Goal: Task Accomplishment & Management: Manage account settings

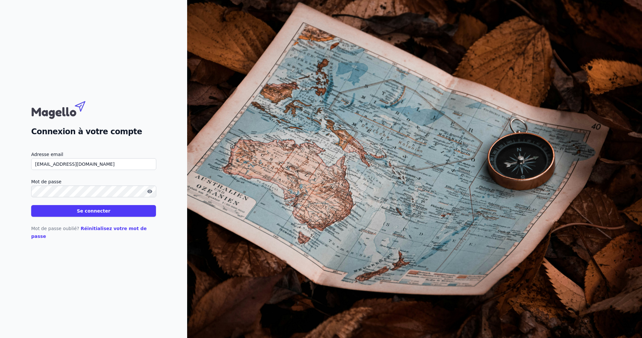
type input "[EMAIL_ADDRESS][DOMAIN_NAME]"
drag, startPoint x: 55, startPoint y: 253, endPoint x: 63, endPoint y: 235, distance: 19.2
click at [56, 252] on div "Connexion à votre compte Adresse email trafilaco@yahoo.fr Mot de passe Se conne…" at bounding box center [93, 169] width 187 height 338
click at [92, 214] on button "Se connecter" at bounding box center [93, 211] width 125 height 12
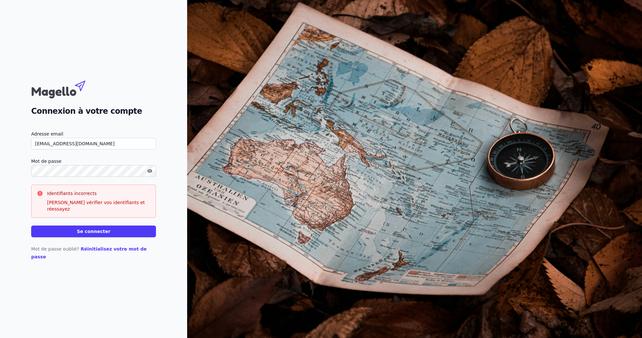
click at [88, 249] on link "Réinitialisez votre mot de passe" at bounding box center [89, 252] width 116 height 13
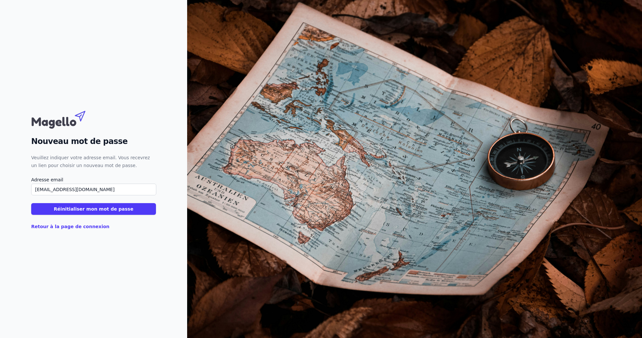
type input "[EMAIL_ADDRESS][DOMAIN_NAME]"
click at [72, 209] on button "Réinitialiser mon mot de passe" at bounding box center [93, 209] width 125 height 12
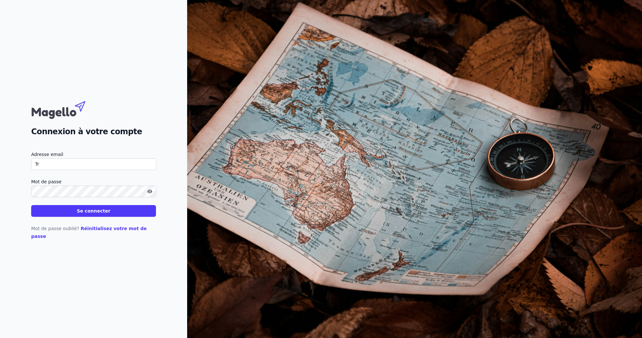
type input "T"
type input "t"
type input "[EMAIL_ADDRESS][DOMAIN_NAME]"
click at [43, 245] on div "Connexion à votre compte Adresse email trafilaco@yahoo.fr Mot de passe Se conne…" at bounding box center [93, 169] width 187 height 338
click at [91, 217] on button "Se connecter" at bounding box center [93, 211] width 125 height 12
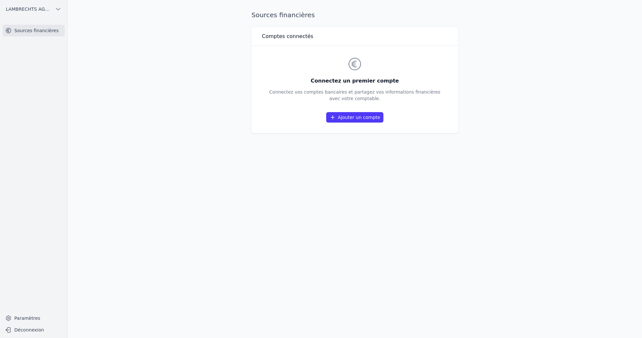
click at [353, 119] on link "Ajouter un compte" at bounding box center [354, 117] width 57 height 10
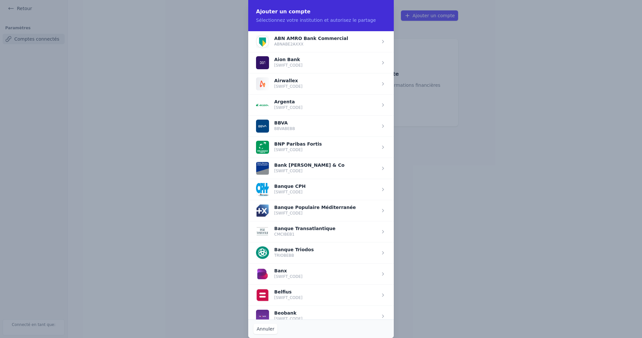
click at [380, 146] on span "button" at bounding box center [321, 146] width 146 height 21
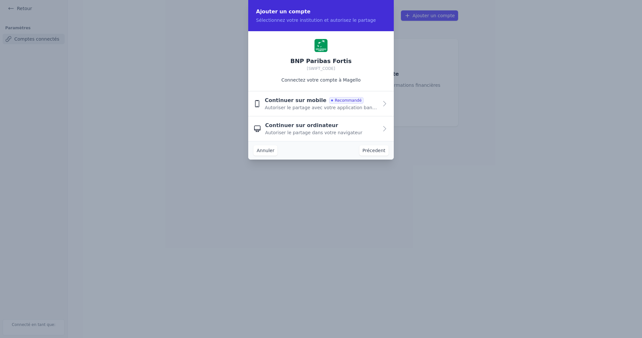
click at [383, 128] on icon "button" at bounding box center [385, 129] width 8 height 8
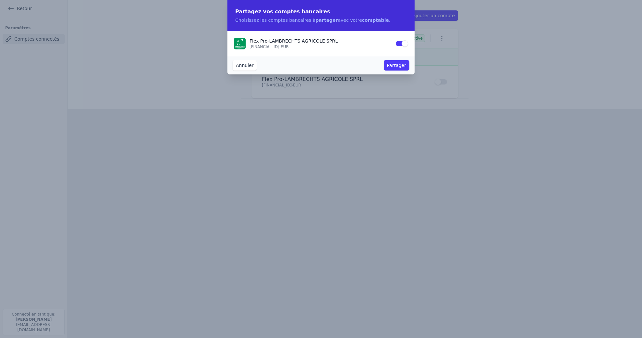
click at [403, 65] on button "Partager" at bounding box center [397, 65] width 26 height 10
